Goal: Task Accomplishment & Management: Manage account settings

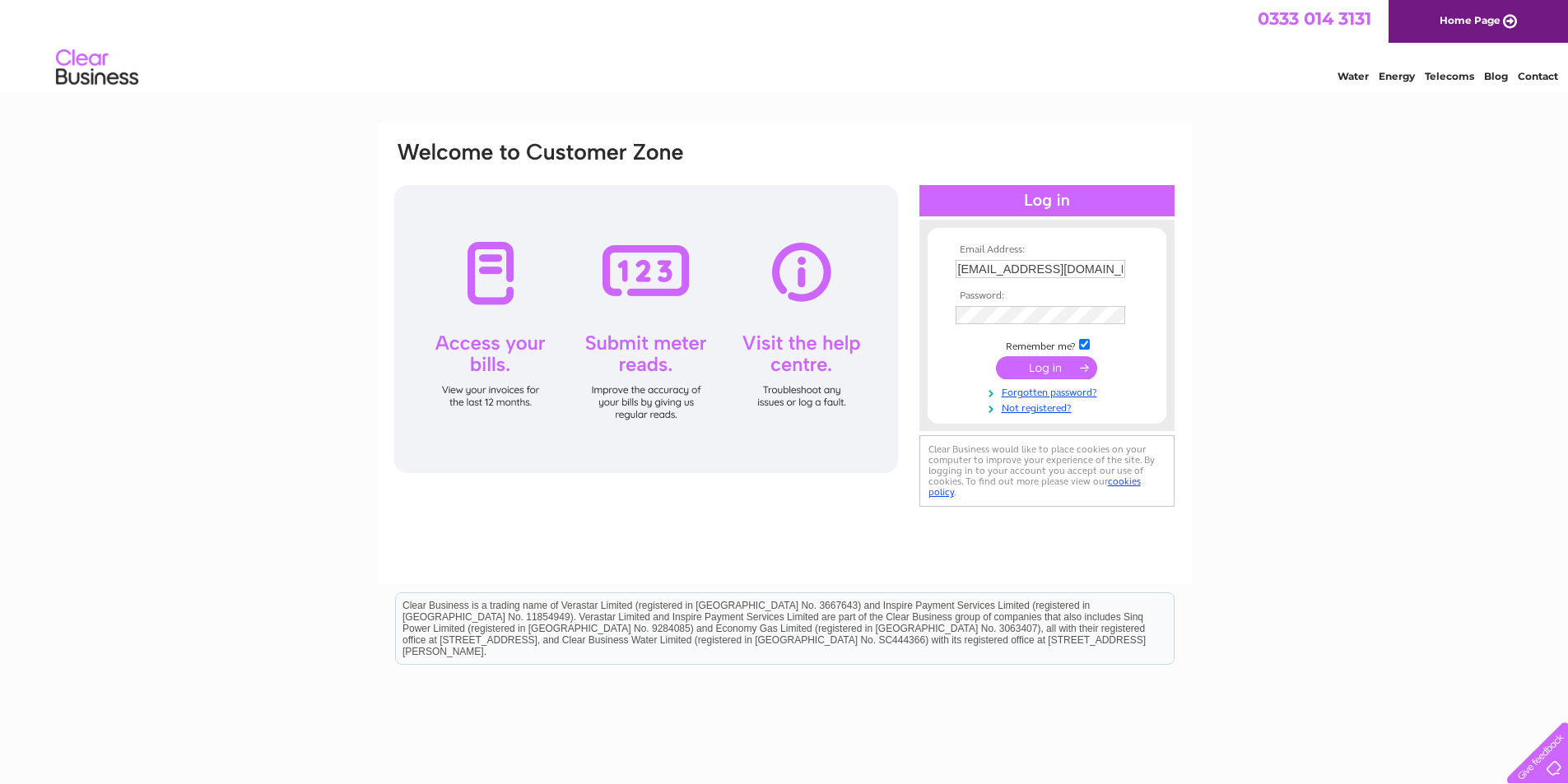
click at [1037, 367] on input "submit" at bounding box center [1046, 367] width 101 height 23
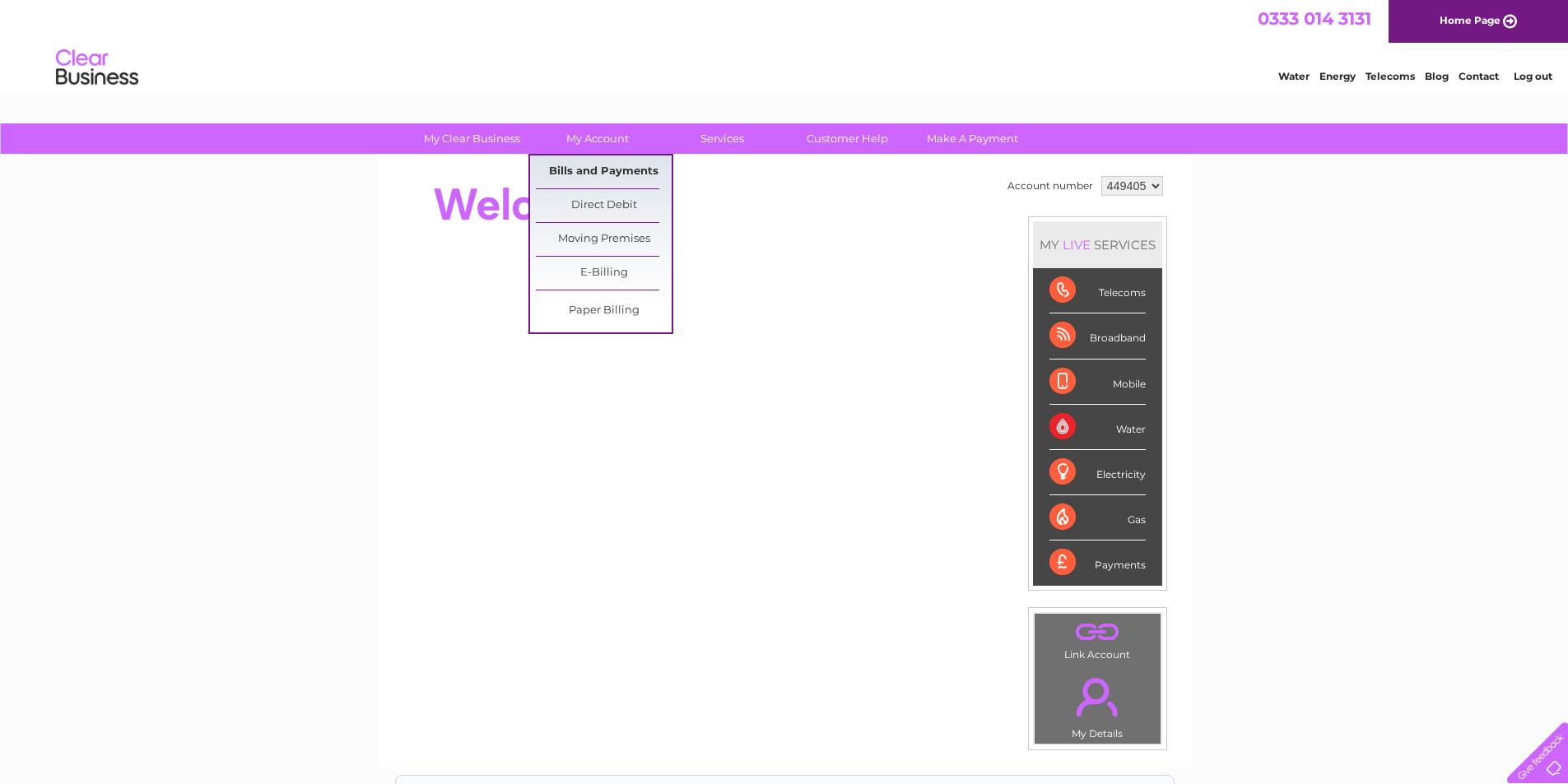
click at [586, 171] on link "Bills and Payments" at bounding box center [604, 171] width 136 height 33
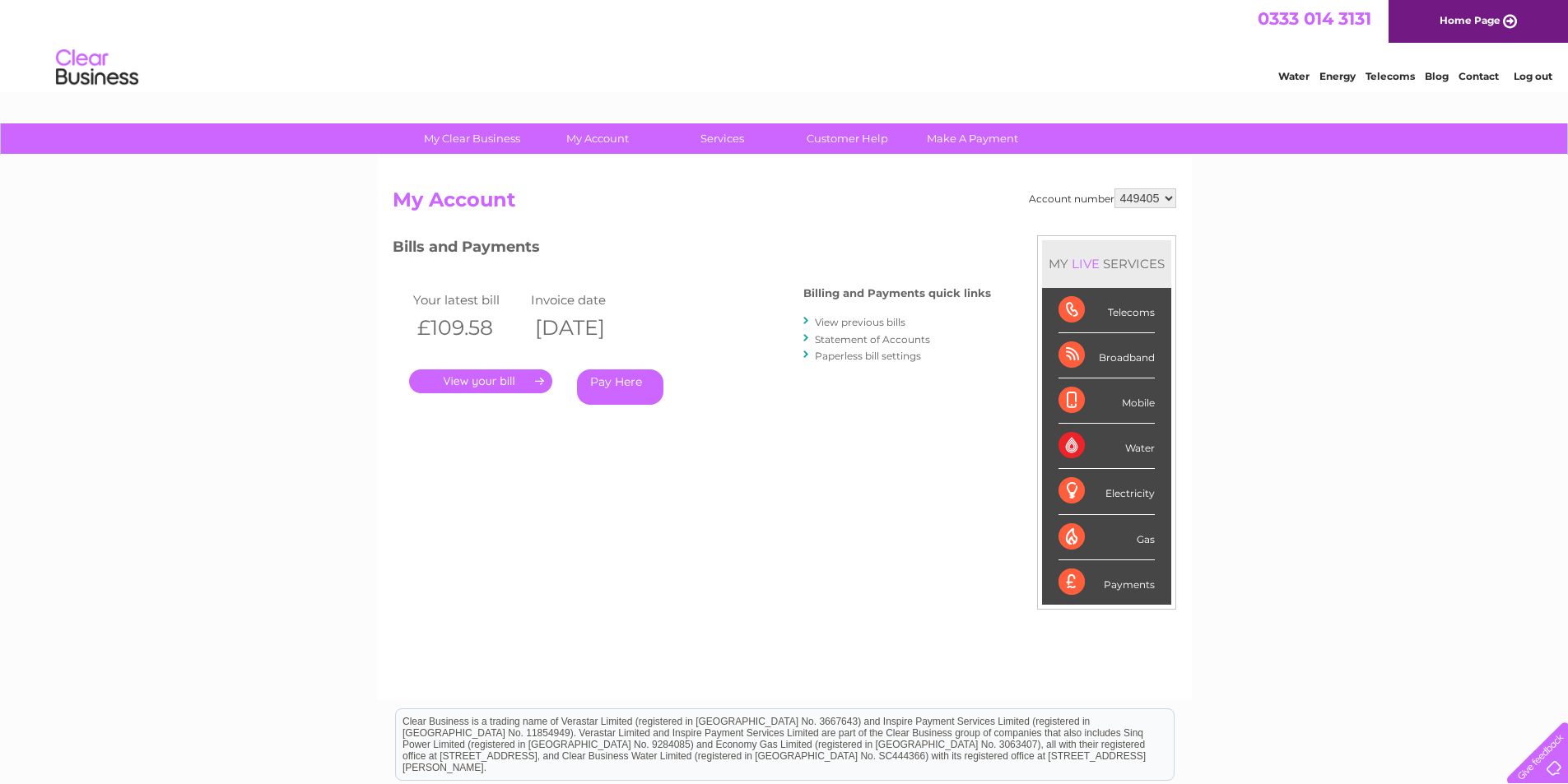
scroll to position [82, 0]
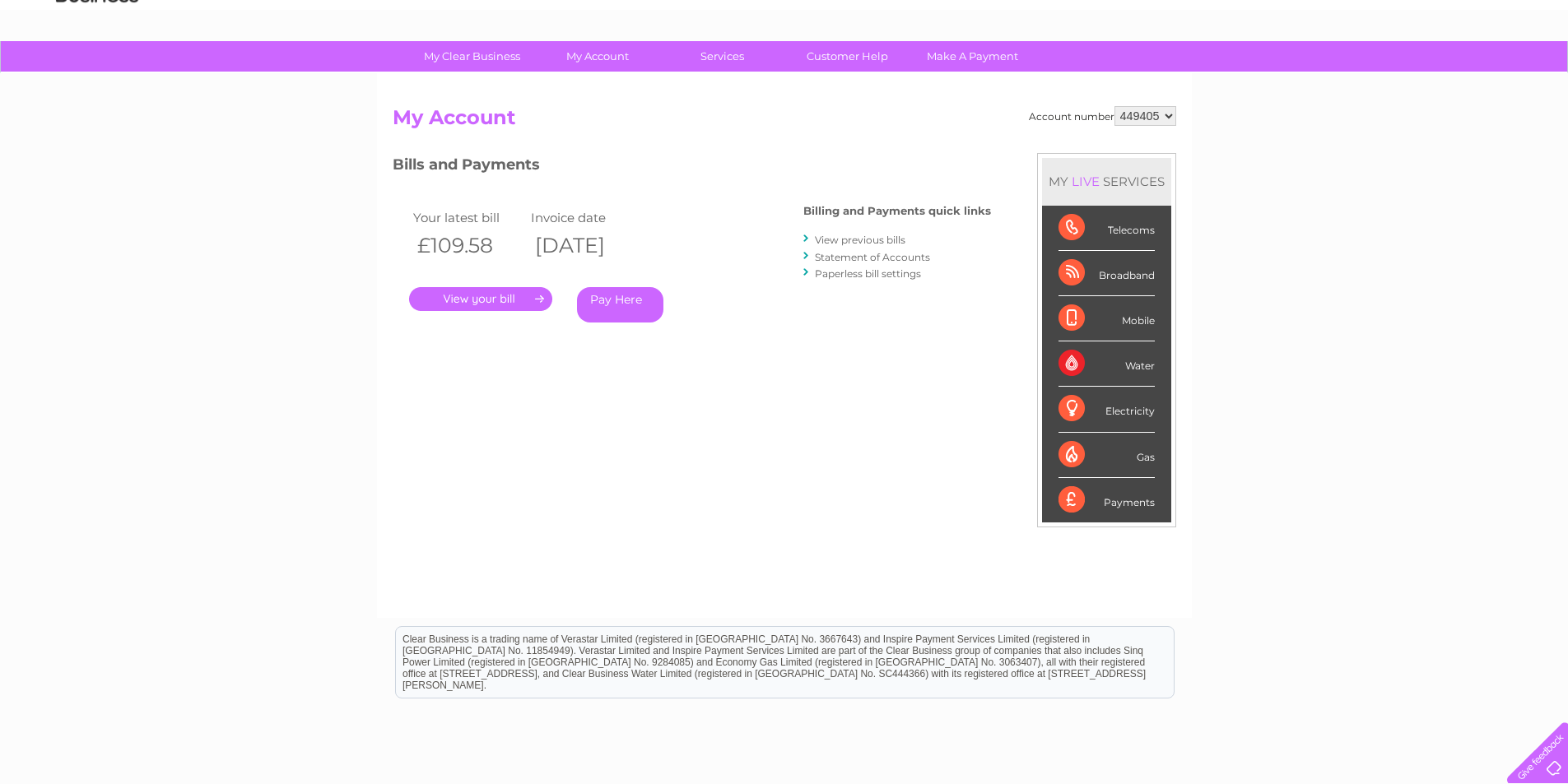
click at [508, 295] on link "." at bounding box center [480, 299] width 143 height 24
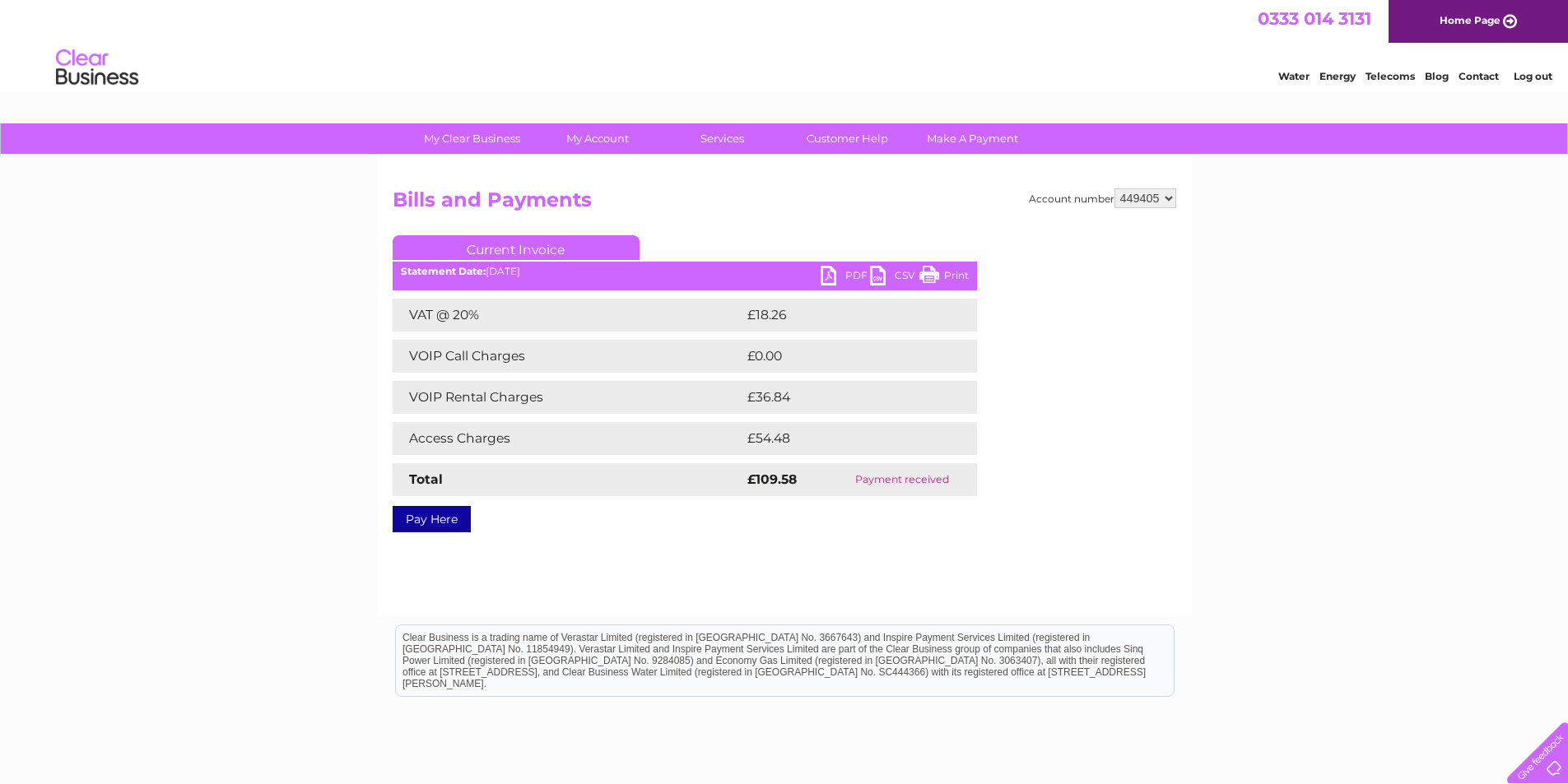
click at [847, 273] on link "PDF" at bounding box center [845, 277] width 49 height 24
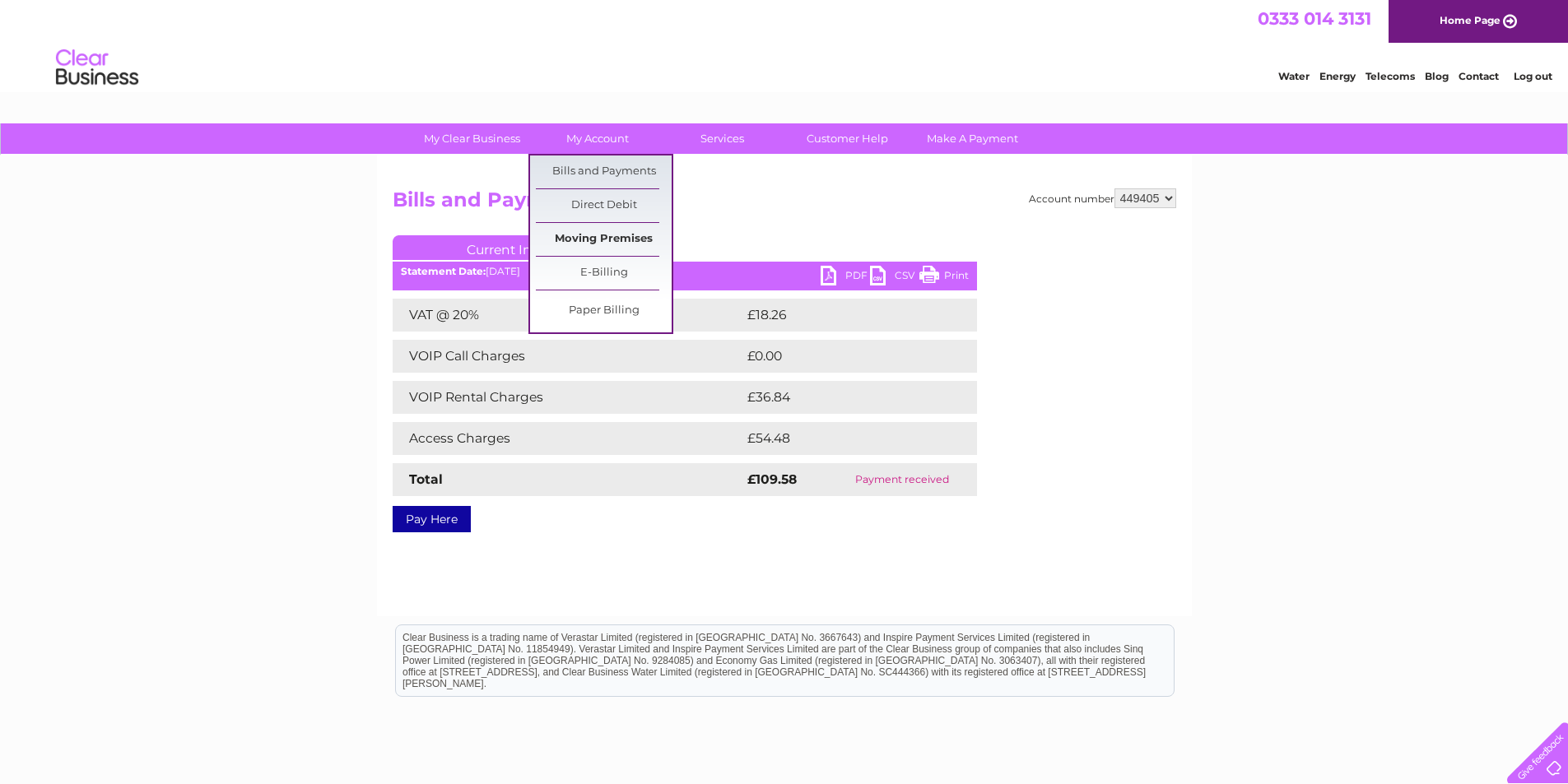
click at [583, 241] on link "Moving Premises" at bounding box center [604, 239] width 136 height 33
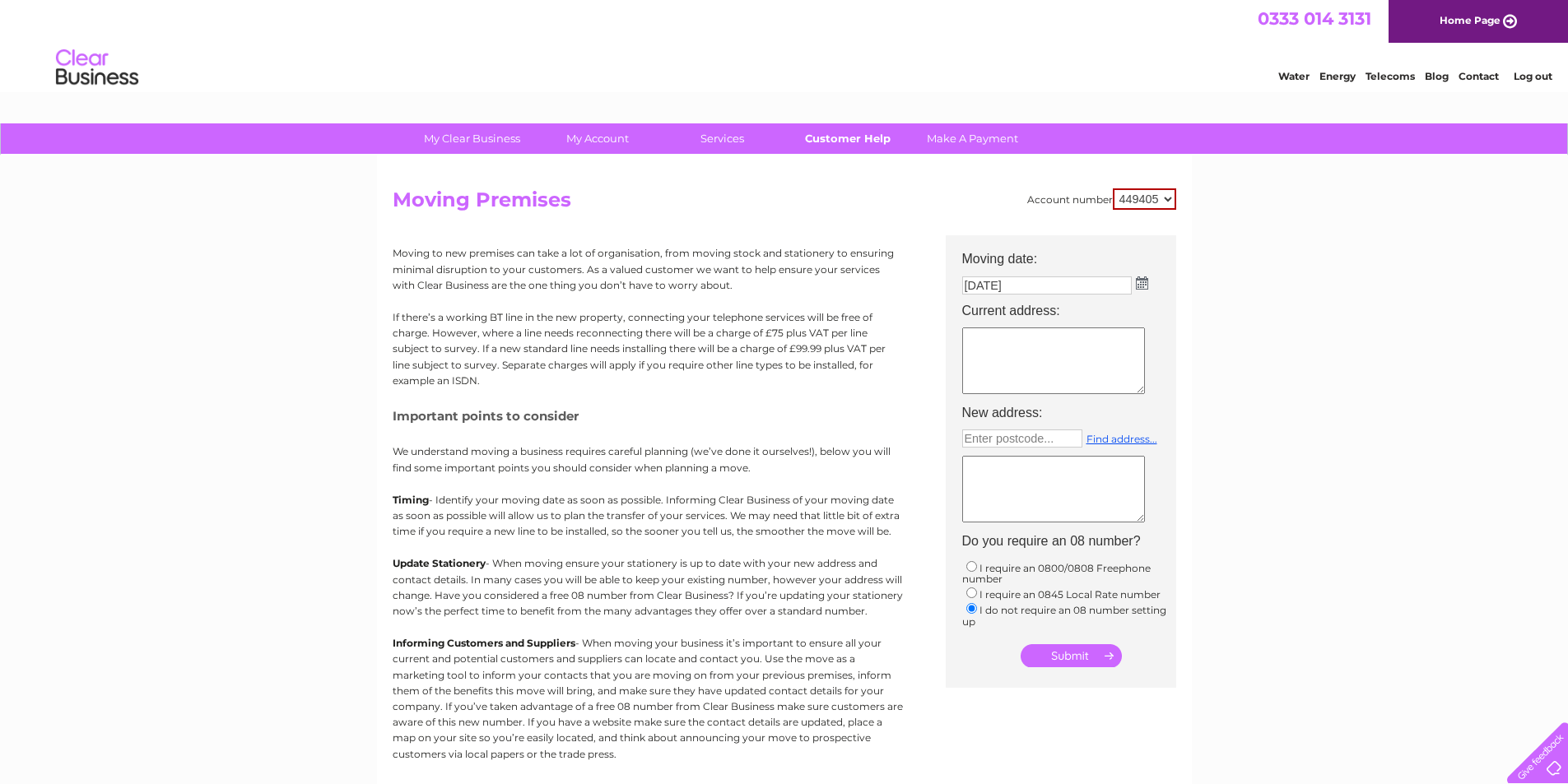
click at [855, 137] on link "Customer Help" at bounding box center [847, 138] width 136 height 31
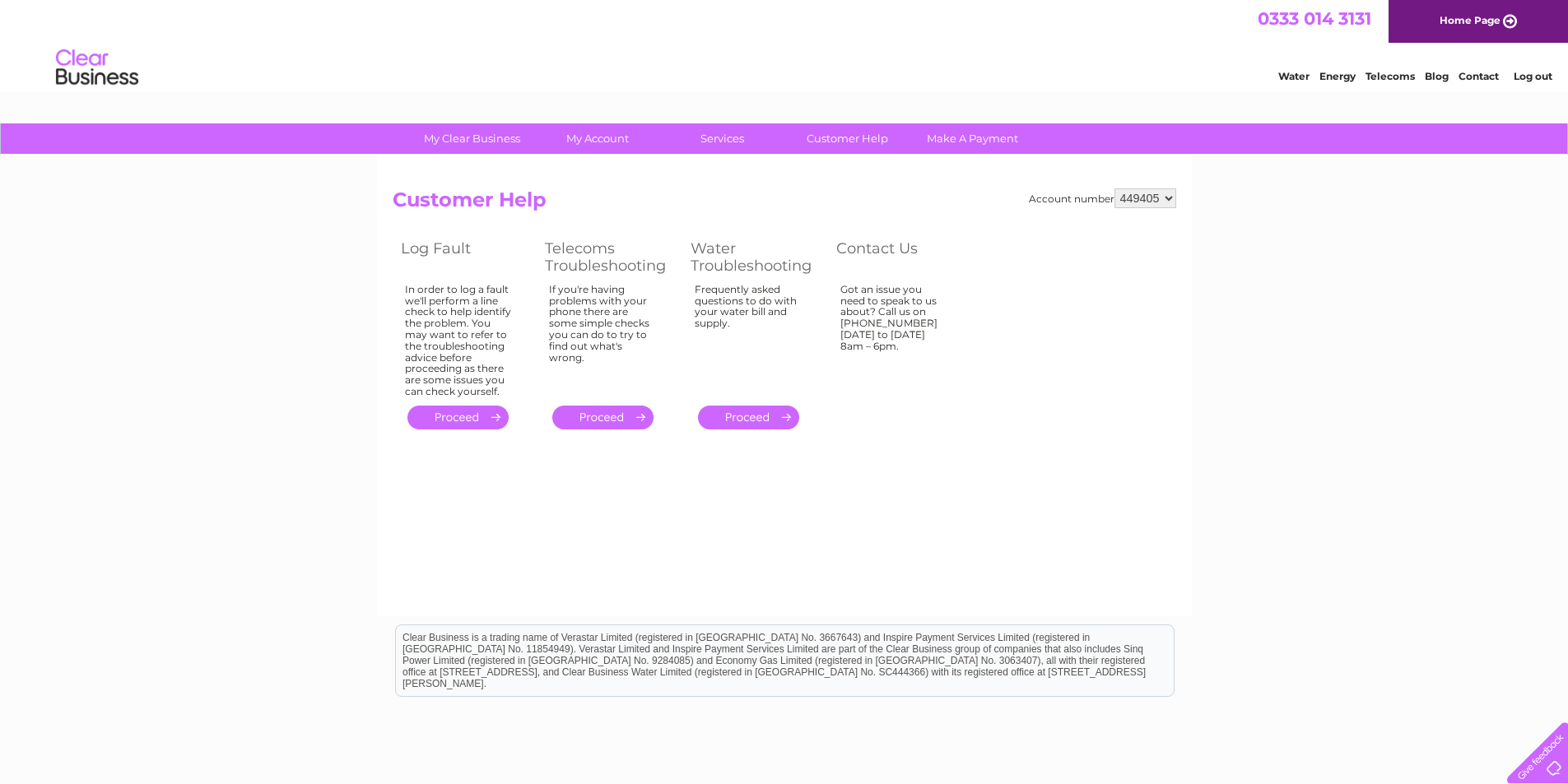
click at [1169, 197] on select "449405" at bounding box center [1145, 198] width 62 height 19
click at [1114, 189] on select "449405" at bounding box center [1145, 198] width 62 height 19
